Goal: Complete application form: Complete application form

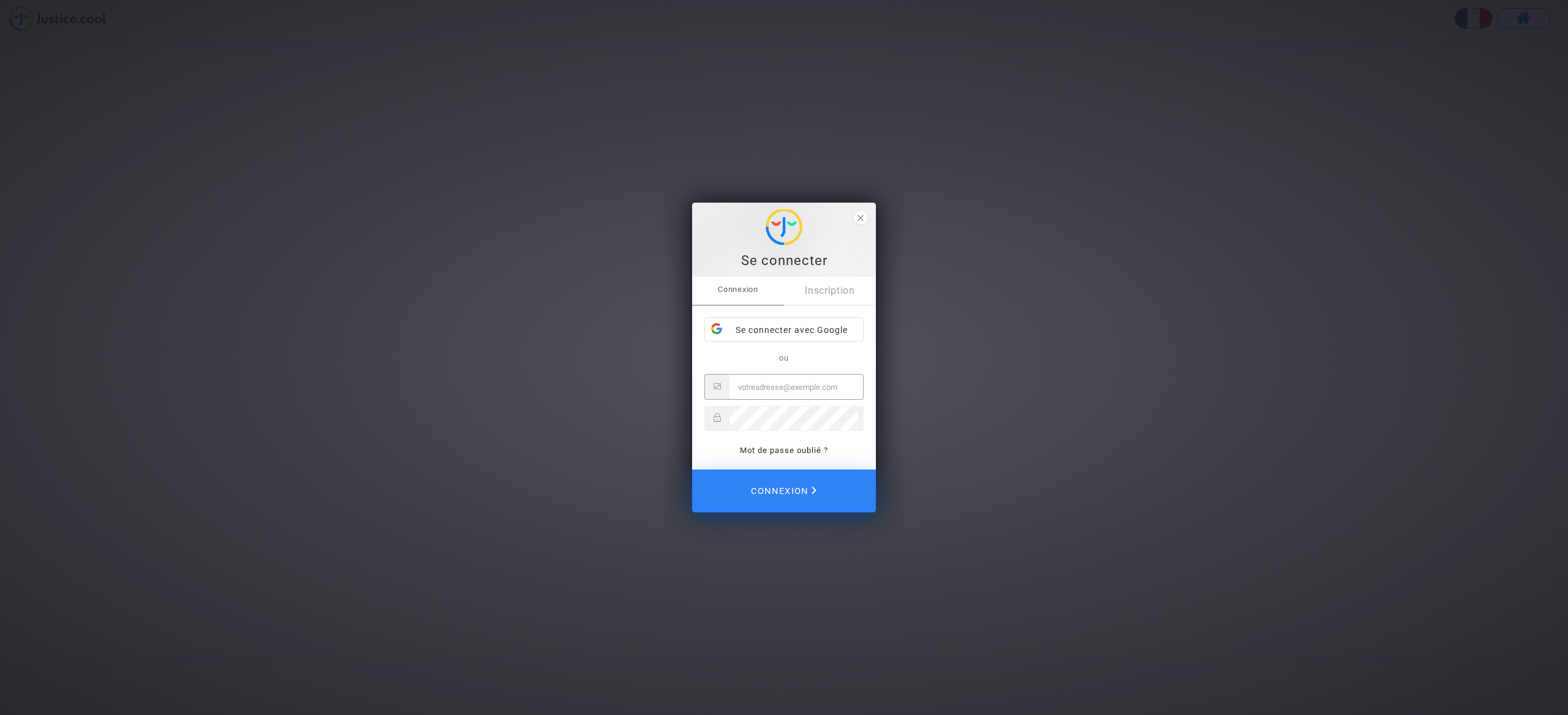
type input "[EMAIL_ADDRESS][DOMAIN_NAME]"
click at [774, 483] on span "Connexion" at bounding box center [783, 491] width 65 height 27
